Goal: Task Accomplishment & Management: Manage account settings

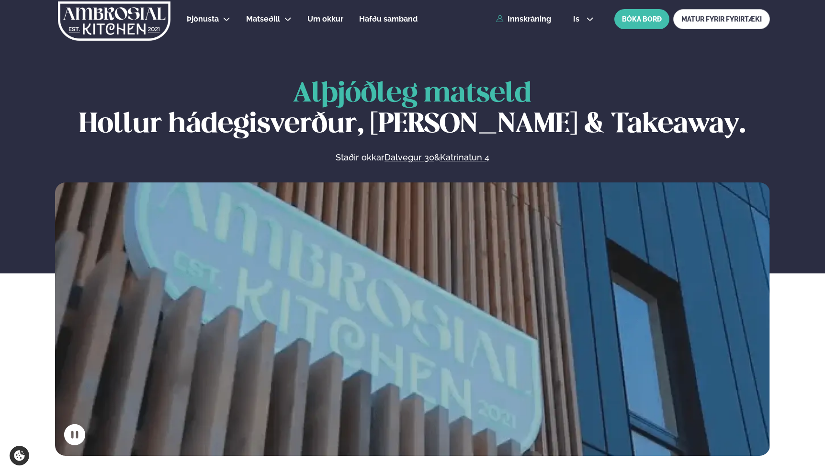
click at [525, 26] on div "Þjónusta Hádegismatur fyrir fyrirtæki Fyrirtækja veitingar Einkapartý Matseðill…" at bounding box center [412, 19] width 773 height 38
click at [523, 20] on link "Innskráning" at bounding box center [523, 19] width 55 height 9
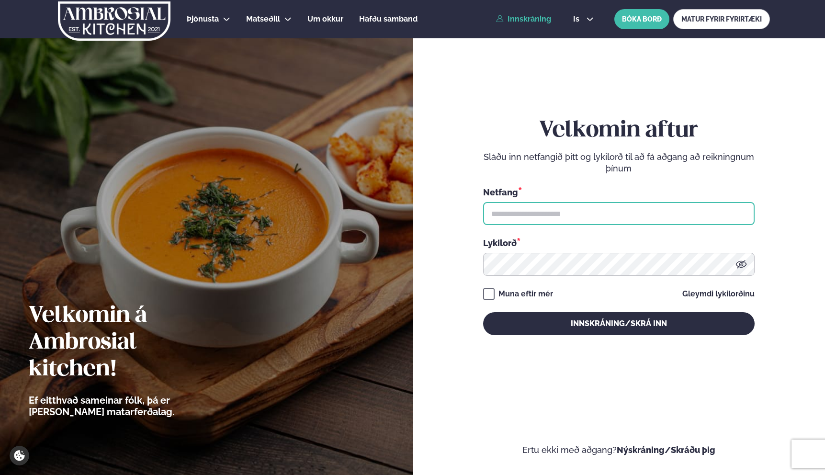
click at [572, 202] on input "text" at bounding box center [619, 213] width 272 height 23
click at [727, 207] on input "text" at bounding box center [619, 213] width 272 height 23
type input "**********"
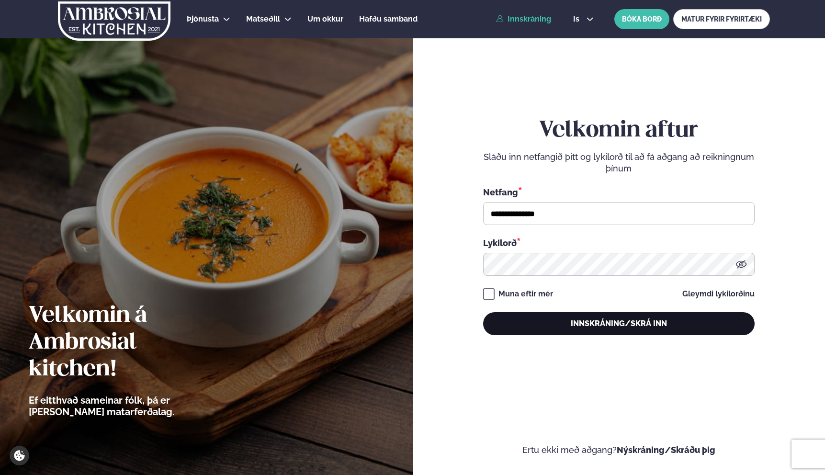
click at [602, 328] on button "Innskráning/Skrá inn" at bounding box center [619, 323] width 272 height 23
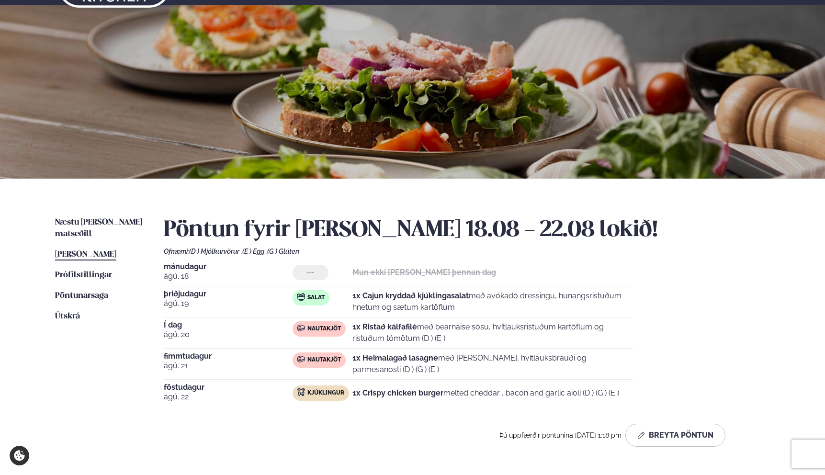
scroll to position [41, 0]
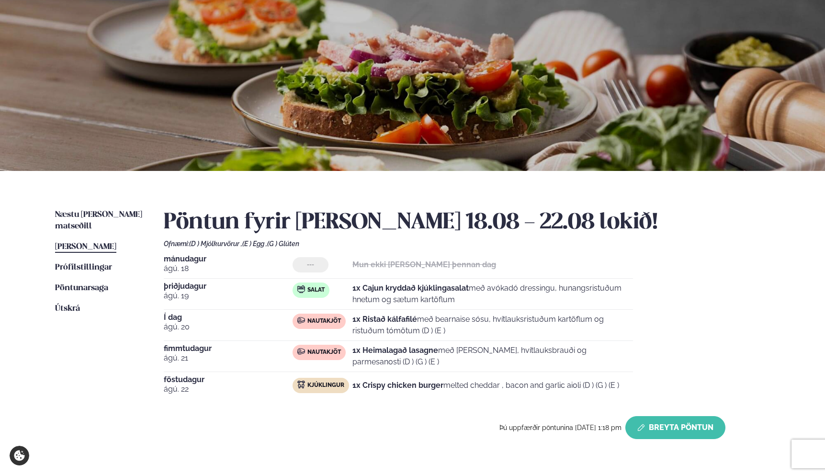
click at [689, 430] on button "Breyta Pöntun" at bounding box center [676, 427] width 100 height 23
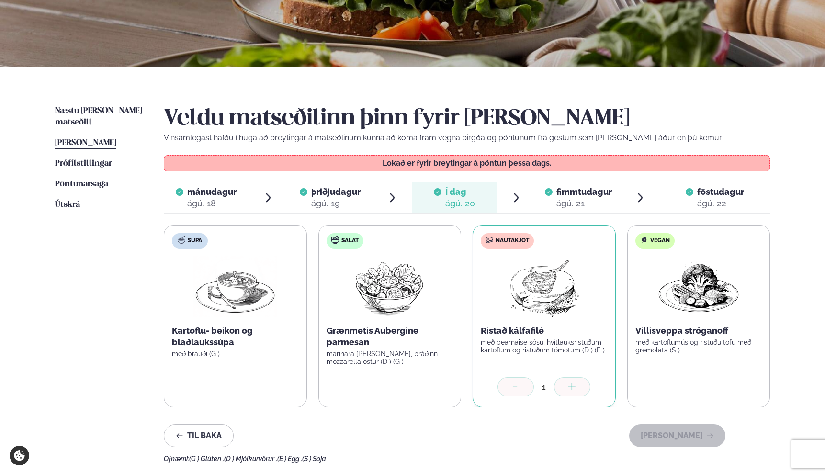
scroll to position [215, 0]
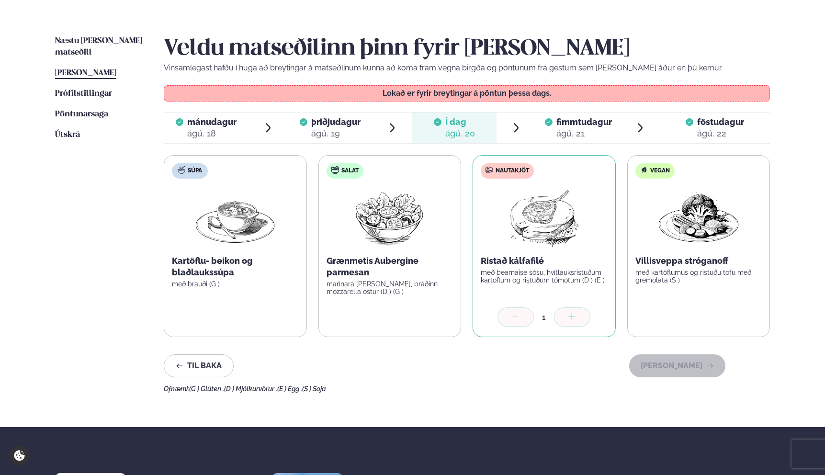
click at [568, 122] on span "fimmtudagur" at bounding box center [585, 122] width 56 height 10
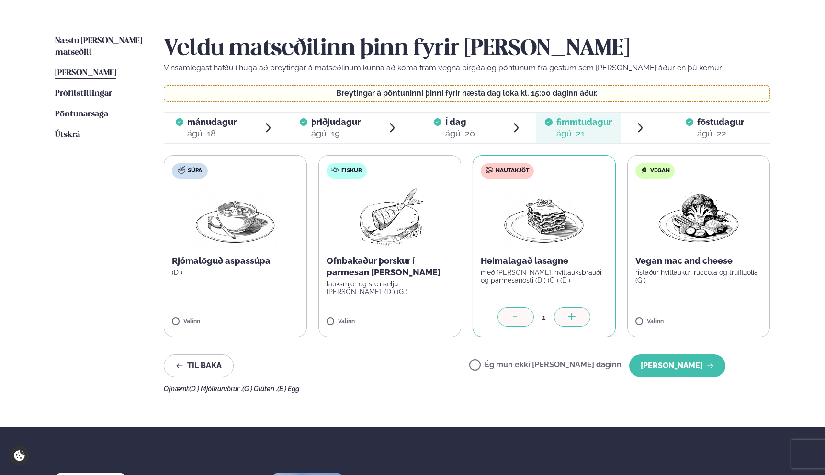
click at [519, 324] on div at bounding box center [516, 317] width 36 height 19
click at [588, 366] on label "Ég mun ekki [PERSON_NAME] daginn" at bounding box center [545, 366] width 152 height 10
click at [686, 362] on button "[PERSON_NAME]" at bounding box center [677, 365] width 96 height 23
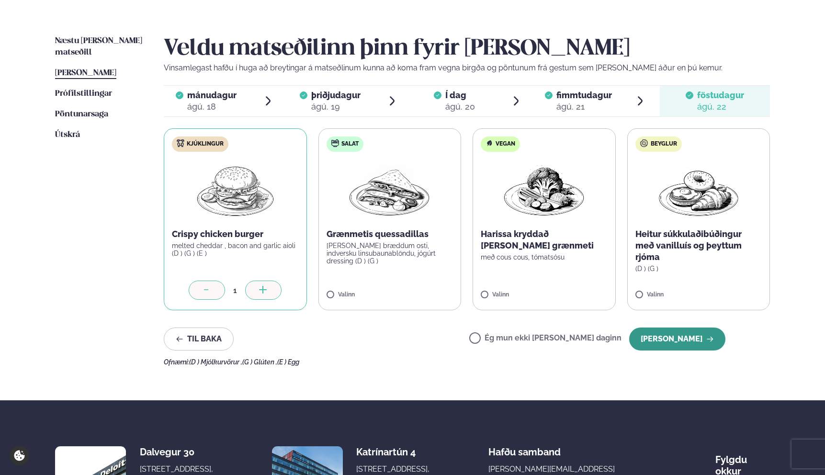
click at [670, 345] on button "[PERSON_NAME]" at bounding box center [677, 339] width 96 height 23
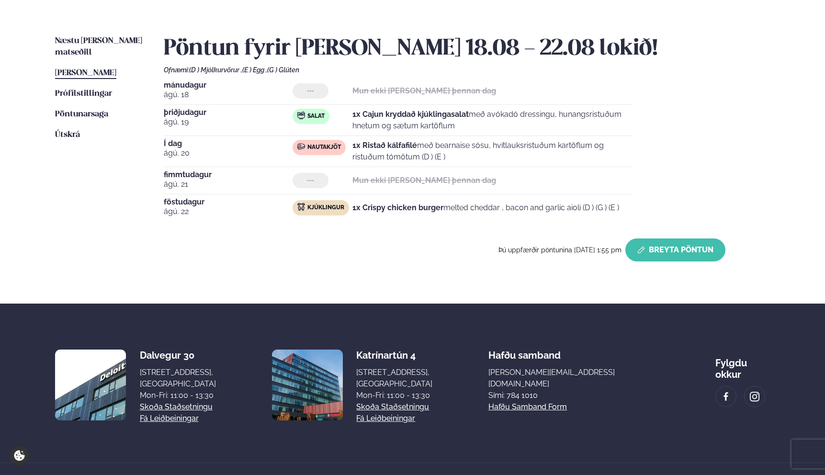
click at [652, 243] on button "Breyta Pöntun" at bounding box center [676, 250] width 100 height 23
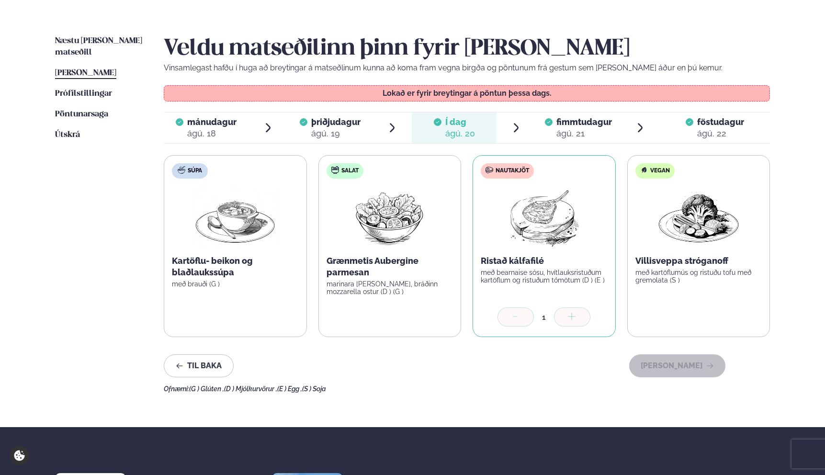
click at [571, 120] on span "fimmtudagur" at bounding box center [585, 122] width 56 height 10
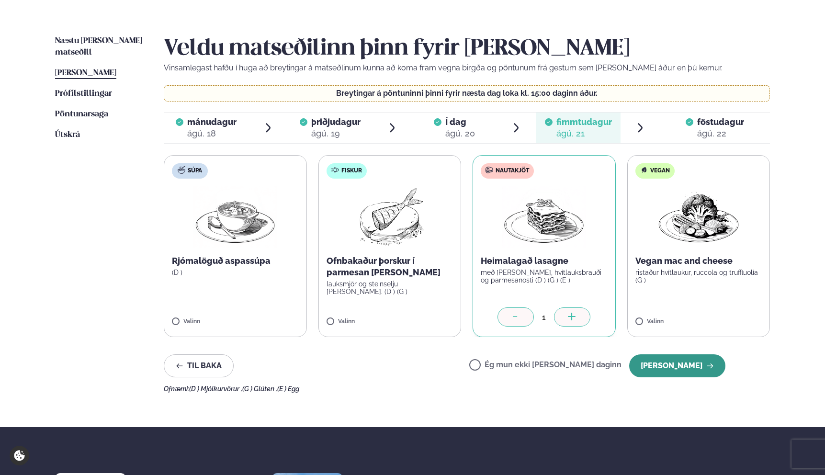
click at [687, 369] on button "[PERSON_NAME]" at bounding box center [677, 365] width 96 height 23
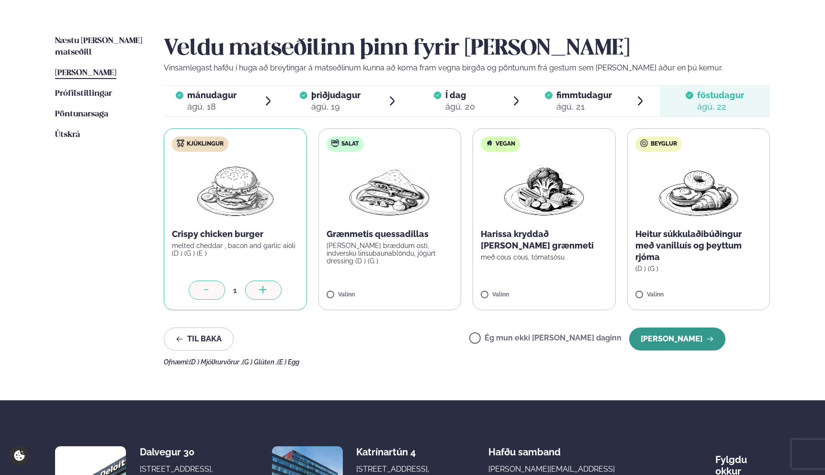
click at [689, 345] on button "[PERSON_NAME]" at bounding box center [677, 339] width 96 height 23
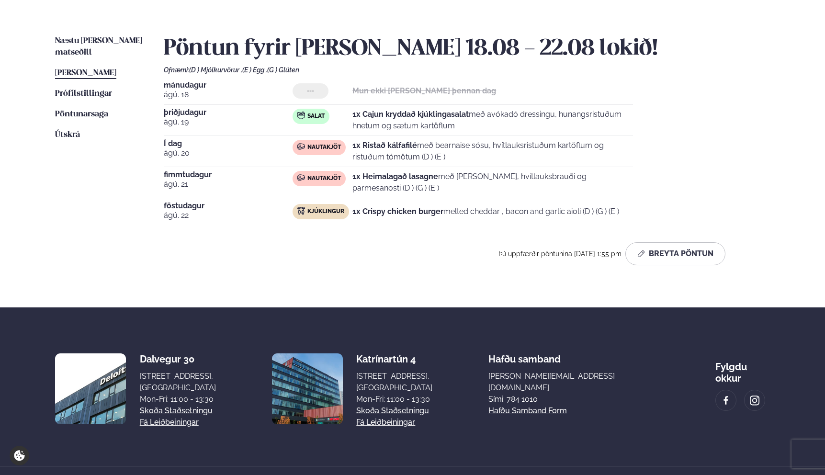
click at [419, 281] on div "Næstu [PERSON_NAME] matseðill Næsta vika [PERSON_NAME] matseðill [PERSON_NAME] …" at bounding box center [412, 152] width 773 height 310
